Goal: Contribute content: Add original content to the website for others to see

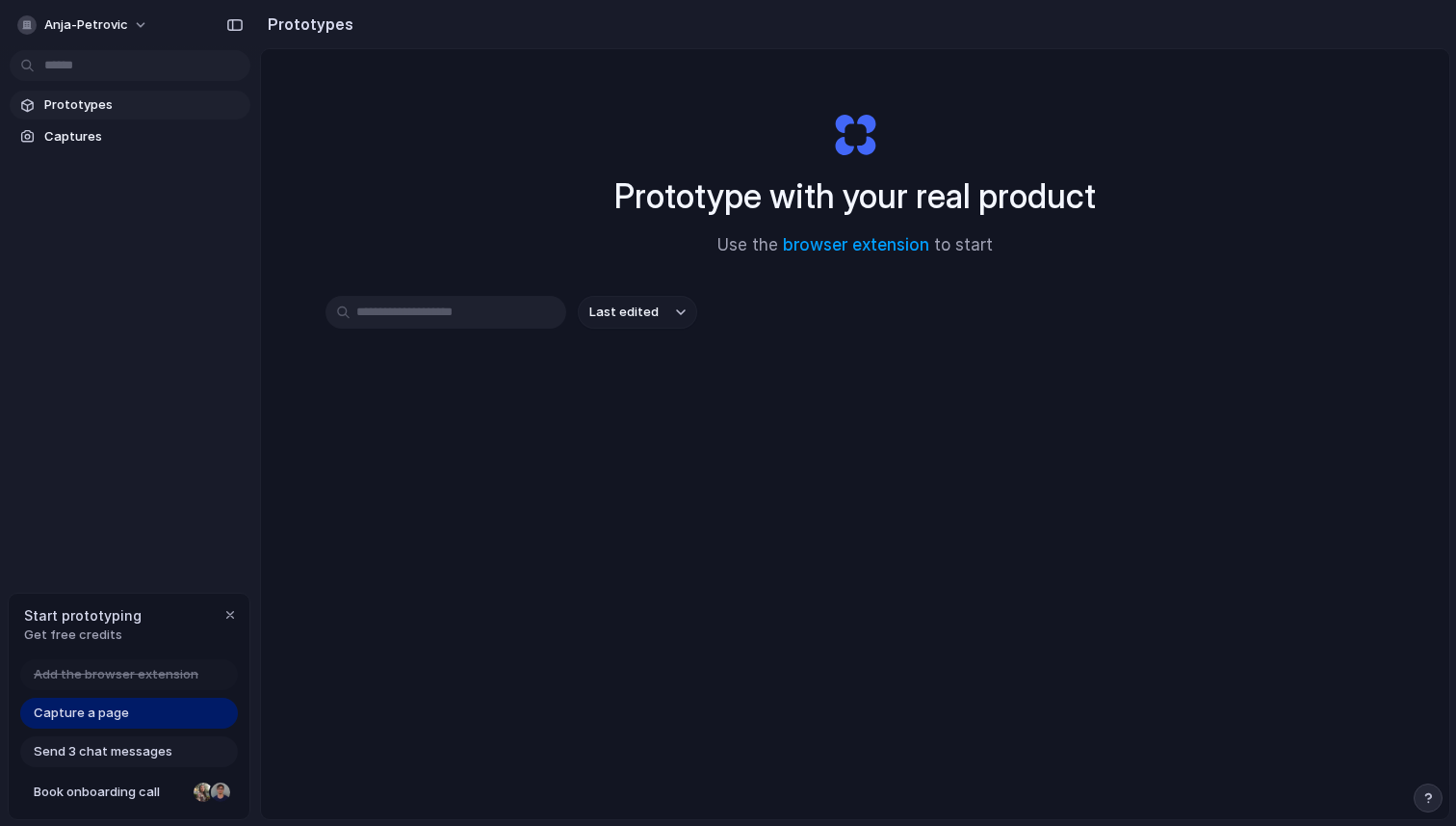
click at [1077, 573] on div "Prototype with your real product Use the browser extension to start Last edited" at bounding box center [855, 484] width 1189 height 872
click at [133, 713] on link "Capture a page" at bounding box center [128, 712] width 218 height 31
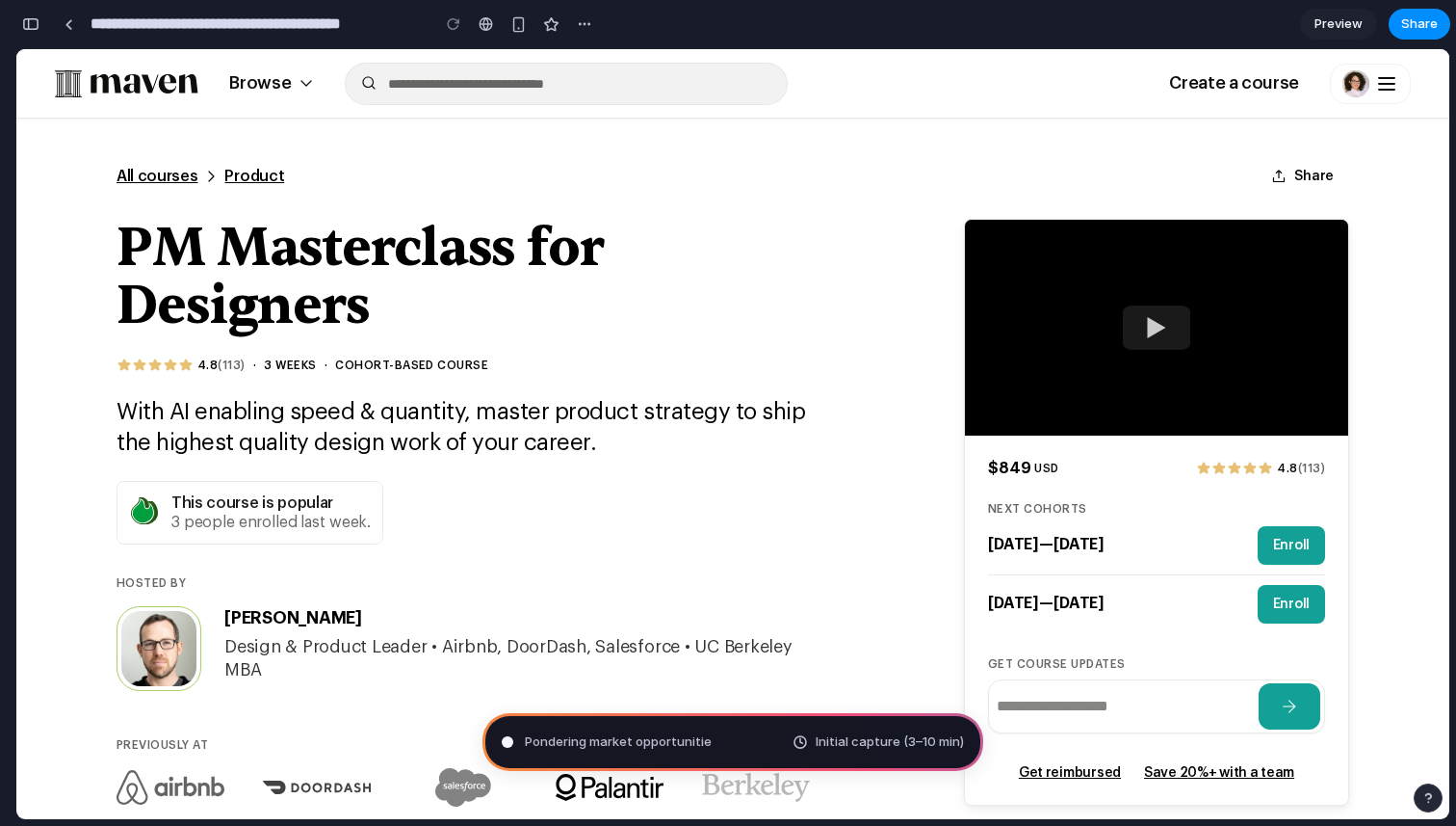
type input "**********"
